Goal: Information Seeking & Learning: Understand process/instructions

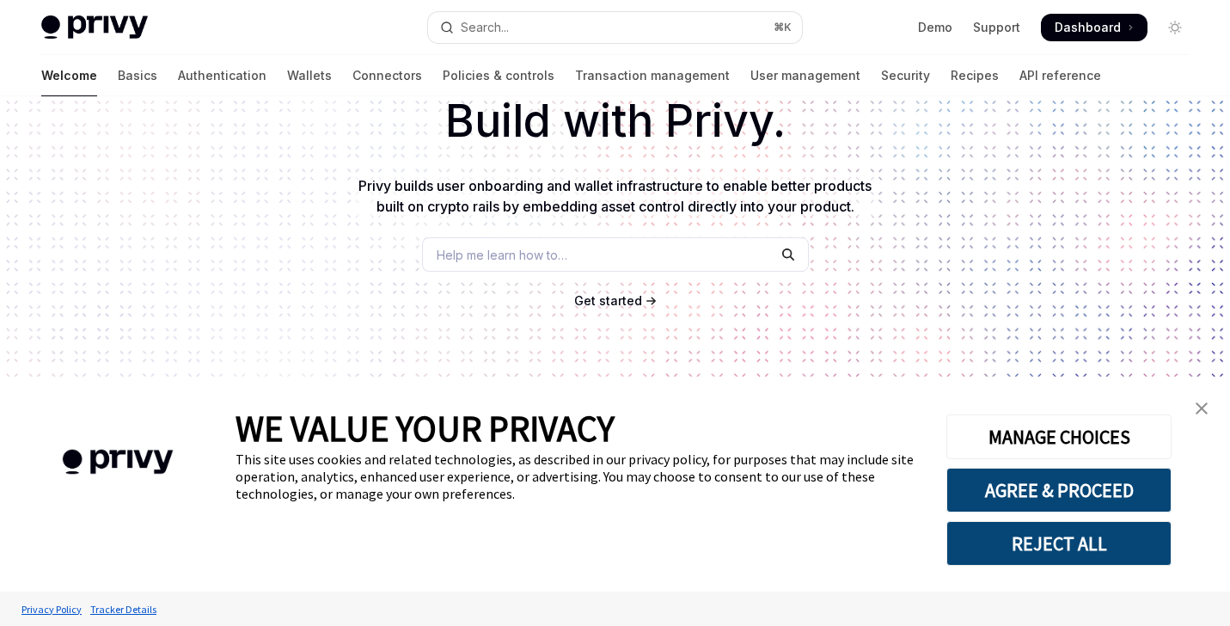
scroll to position [141, 0]
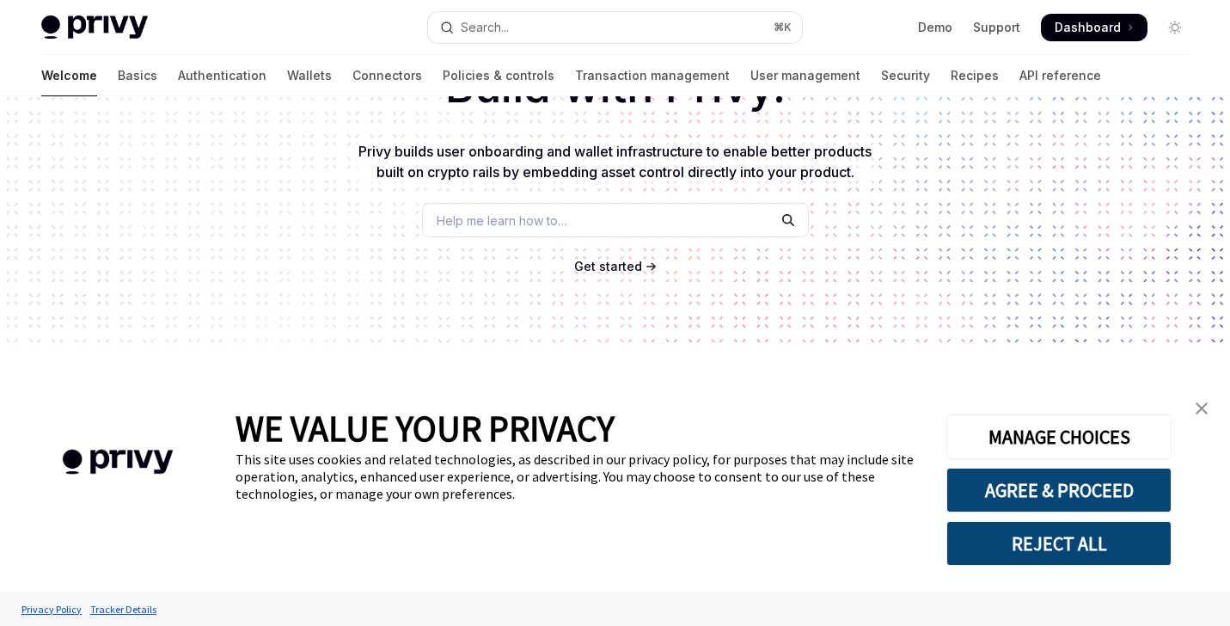
click at [1207, 411] on img "close banner" at bounding box center [1202, 408] width 12 height 12
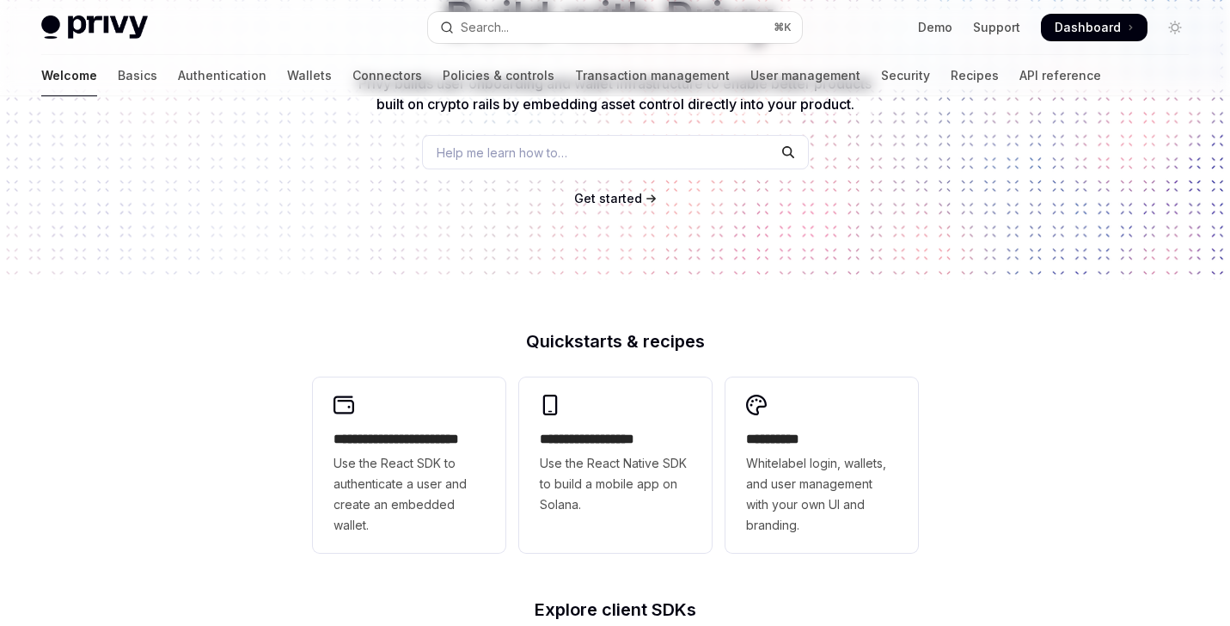
scroll to position [0, 0]
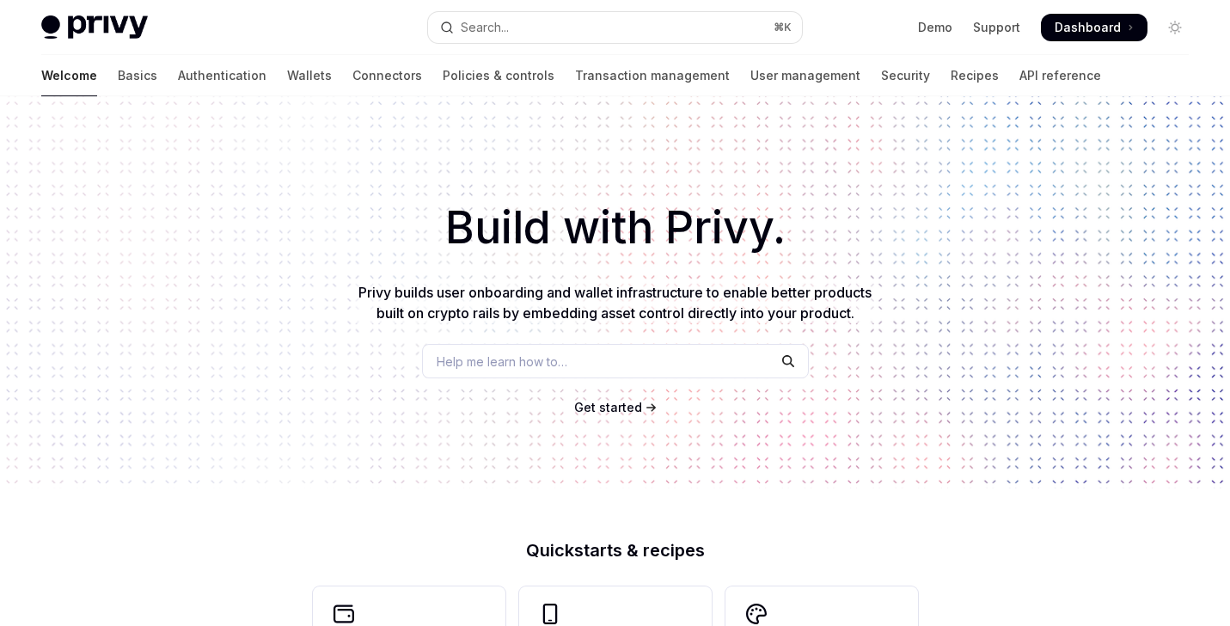
click at [499, 366] on span "Help me learn how to…" at bounding box center [502, 361] width 131 height 18
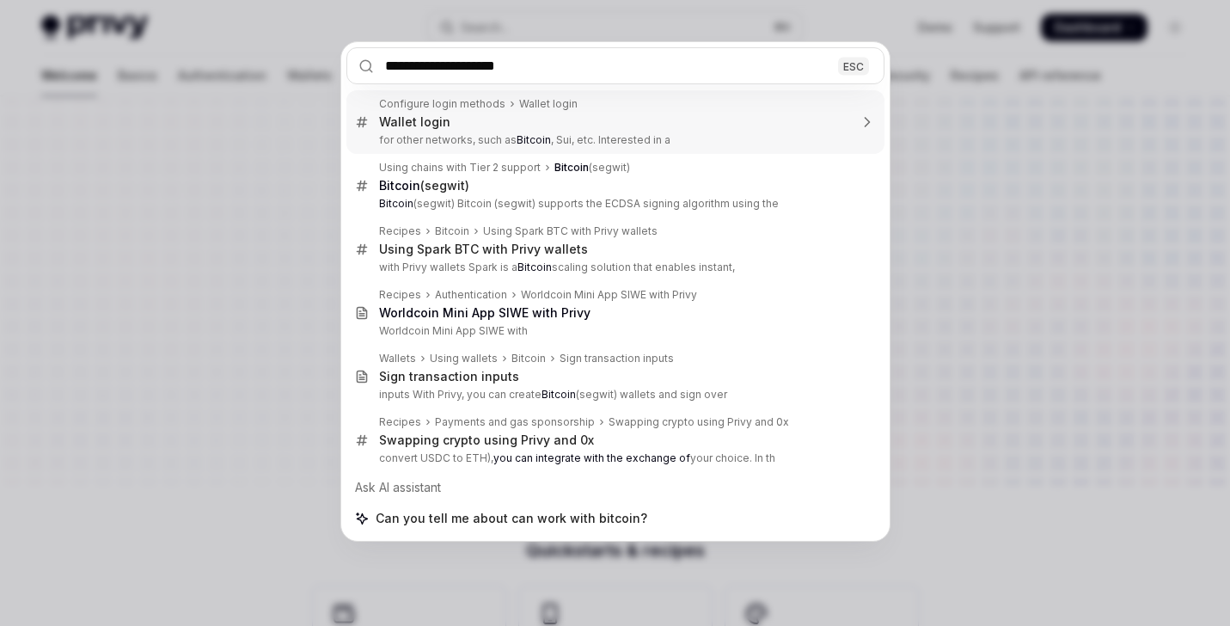
type input "**********"
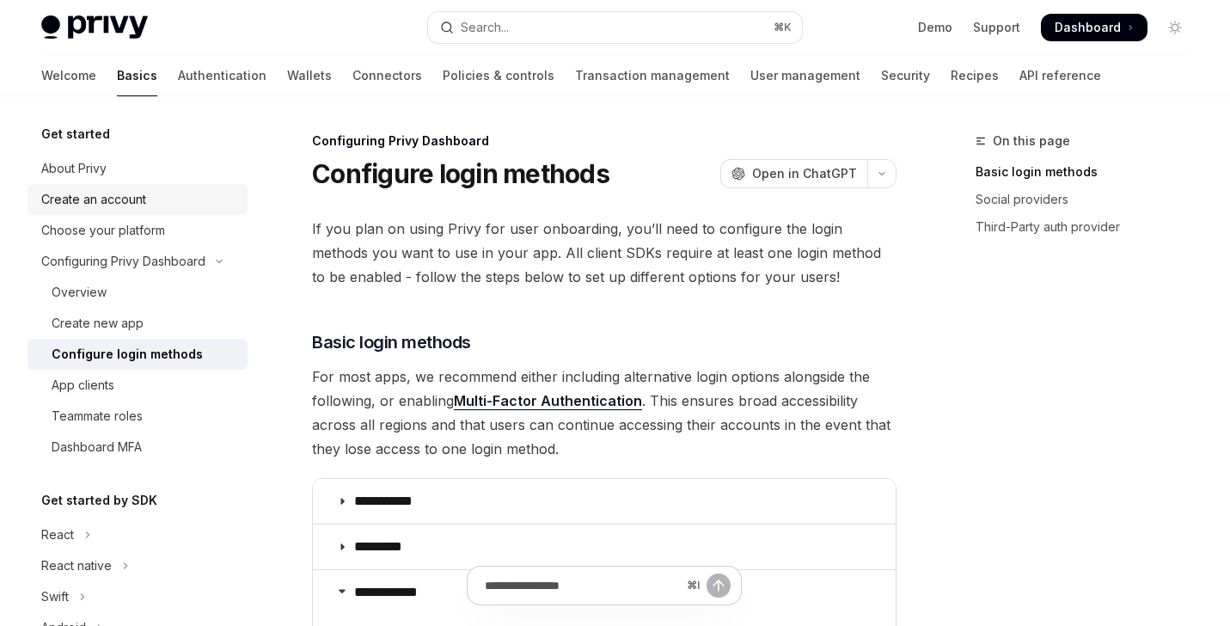
click at [188, 207] on div "Create an account" at bounding box center [139, 199] width 196 height 21
type textarea "*"
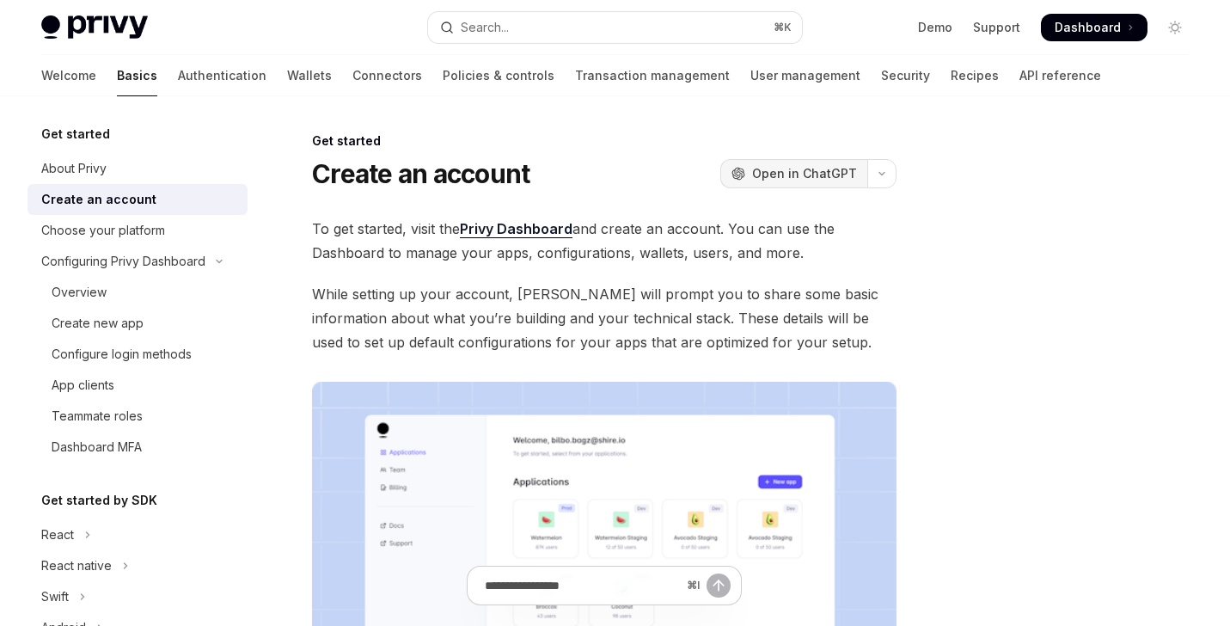
click at [787, 172] on span "Open in ChatGPT" at bounding box center [804, 173] width 105 height 17
